Goal: Navigation & Orientation: Find specific page/section

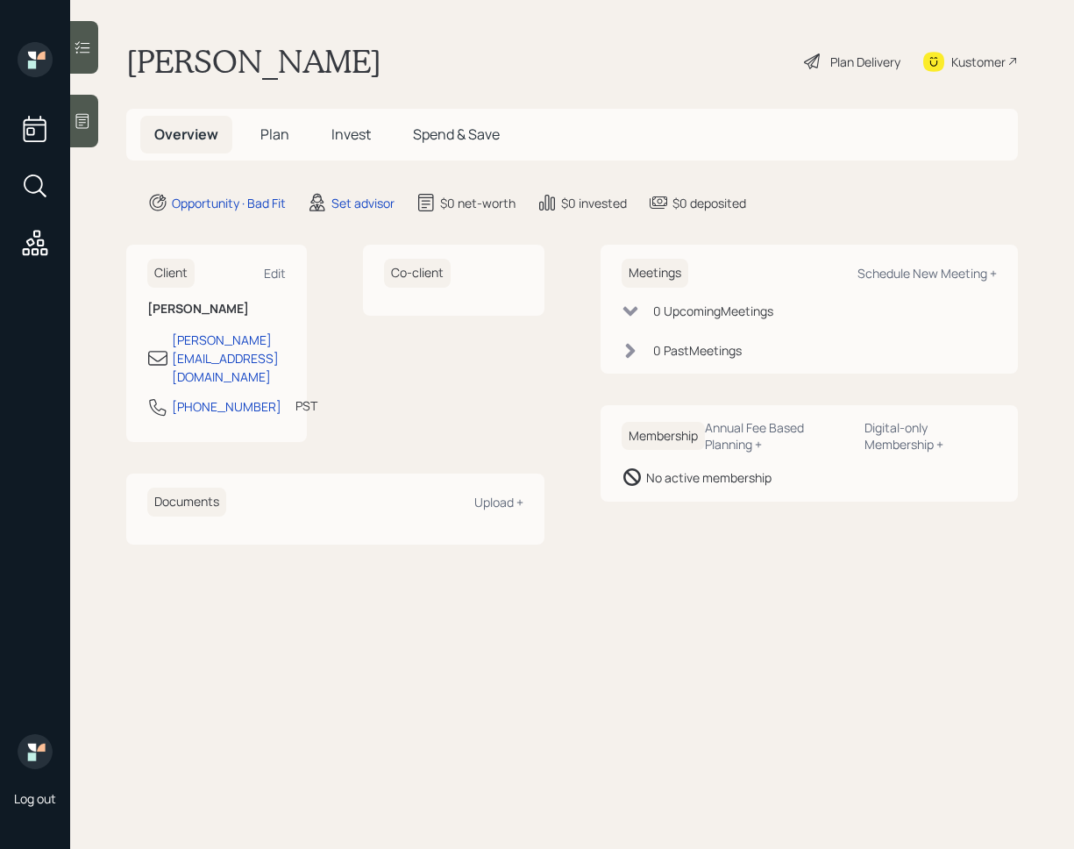
click at [70, 122] on div at bounding box center [84, 121] width 28 height 53
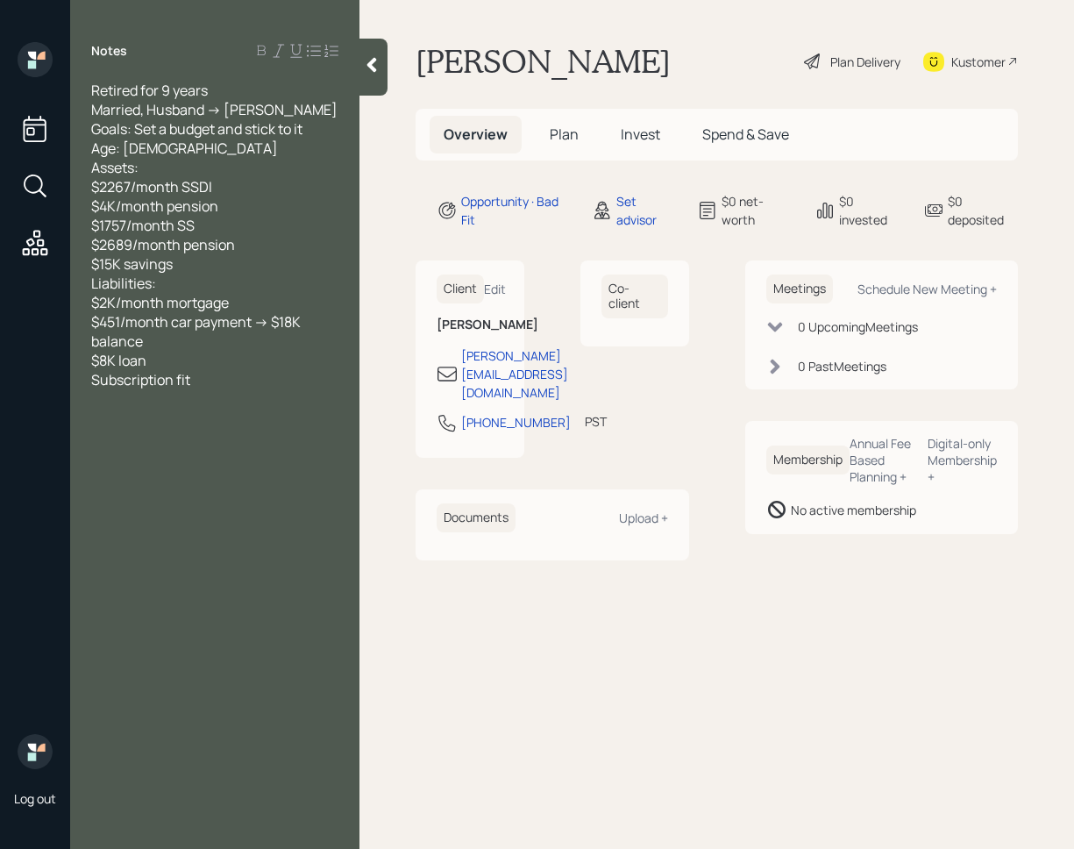
click at [374, 81] on div at bounding box center [374, 67] width 28 height 57
